Goal: Task Accomplishment & Management: Complete application form

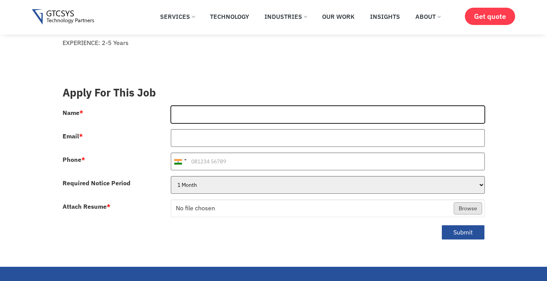
drag, startPoint x: 0, startPoint y: 0, endPoint x: 237, endPoint y: 105, distance: 259.4
click at [237, 106] on input "Name *" at bounding box center [328, 115] width 314 height 18
type input "[PERSON_NAME]"
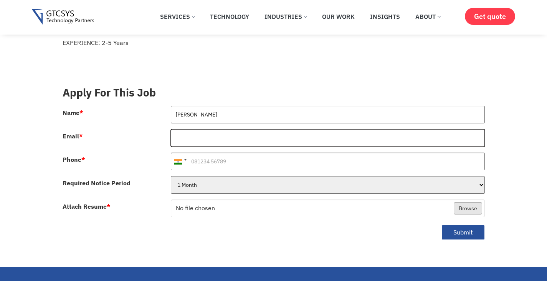
type input "[EMAIL_ADDRESS][DOMAIN_NAME]"
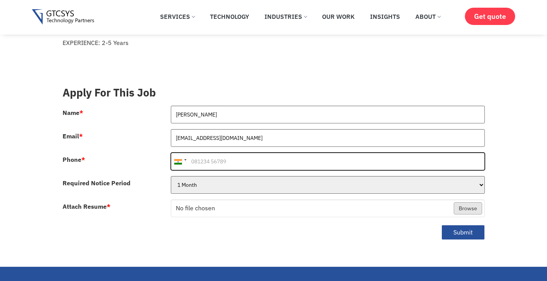
type input "[PHONE_NUMBER]"
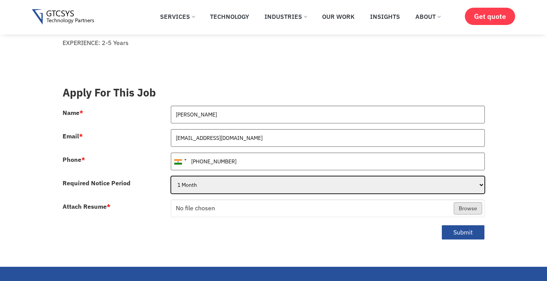
click at [215, 176] on select "1 Month 2 Months 3Months" at bounding box center [328, 185] width 314 height 18
click at [216, 176] on select "1 Month 2 Months 3Months" at bounding box center [328, 185] width 314 height 18
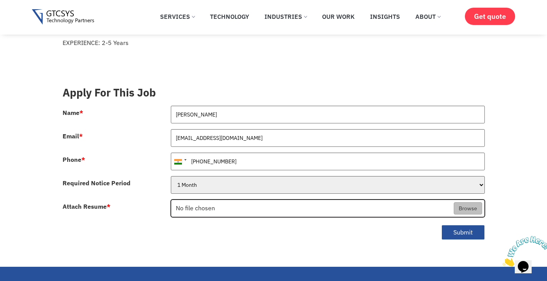
click at [206, 200] on input "Attach Resume *" at bounding box center [327, 209] width 313 height 18
type input "C:\fakepath\[PERSON_NAME] - Updated Resume.pdf"
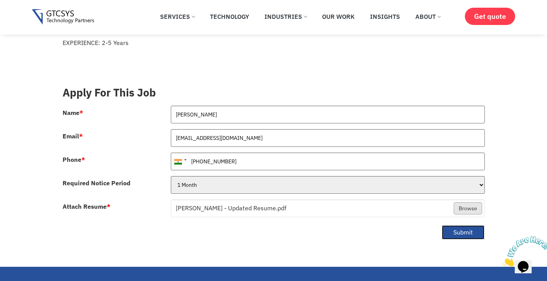
click at [471, 225] on button "Submit" at bounding box center [463, 232] width 43 height 15
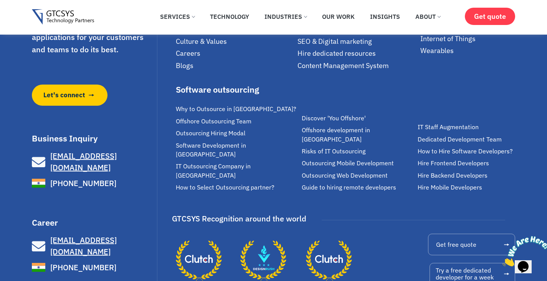
scroll to position [508, 0]
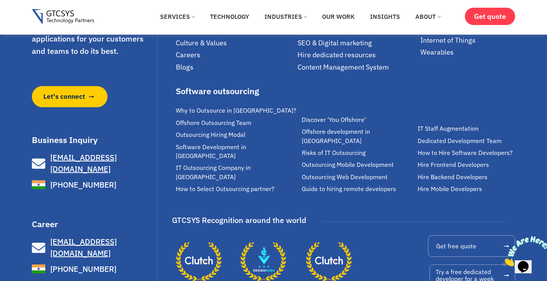
click at [228, 106] on span "Why to Outsource in [GEOGRAPHIC_DATA]?" at bounding box center [236, 110] width 121 height 9
